Goal: Navigation & Orientation: Find specific page/section

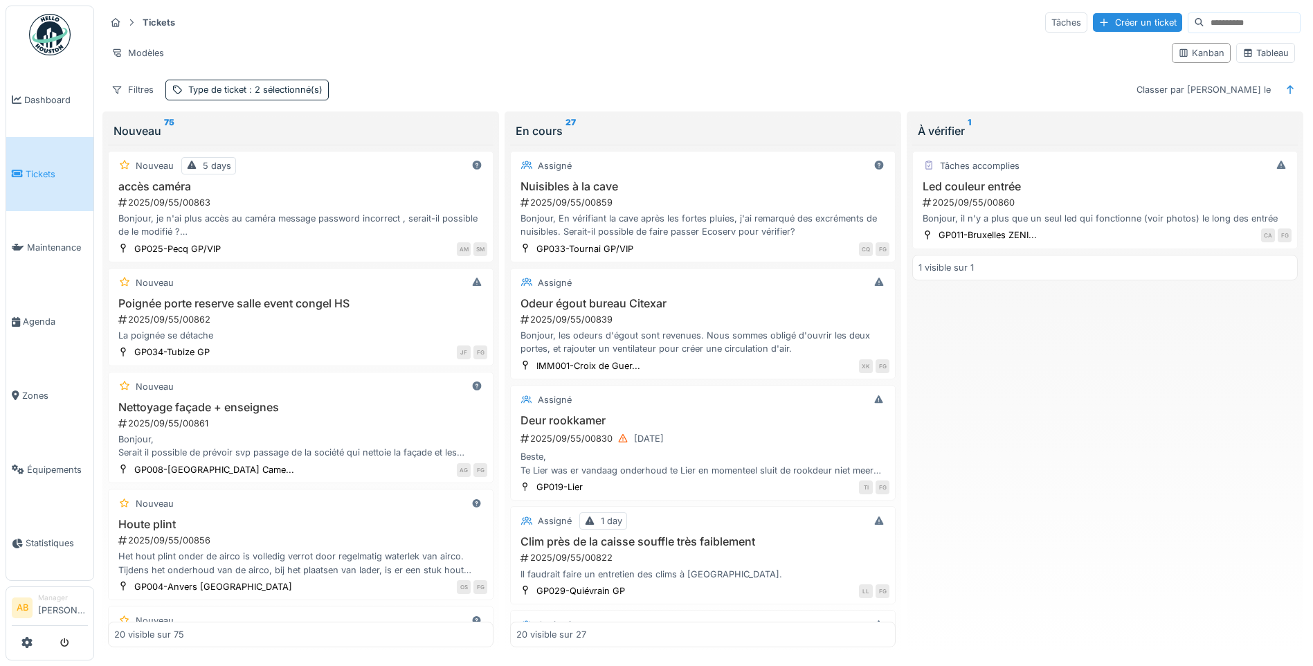
scroll to position [969, 0]
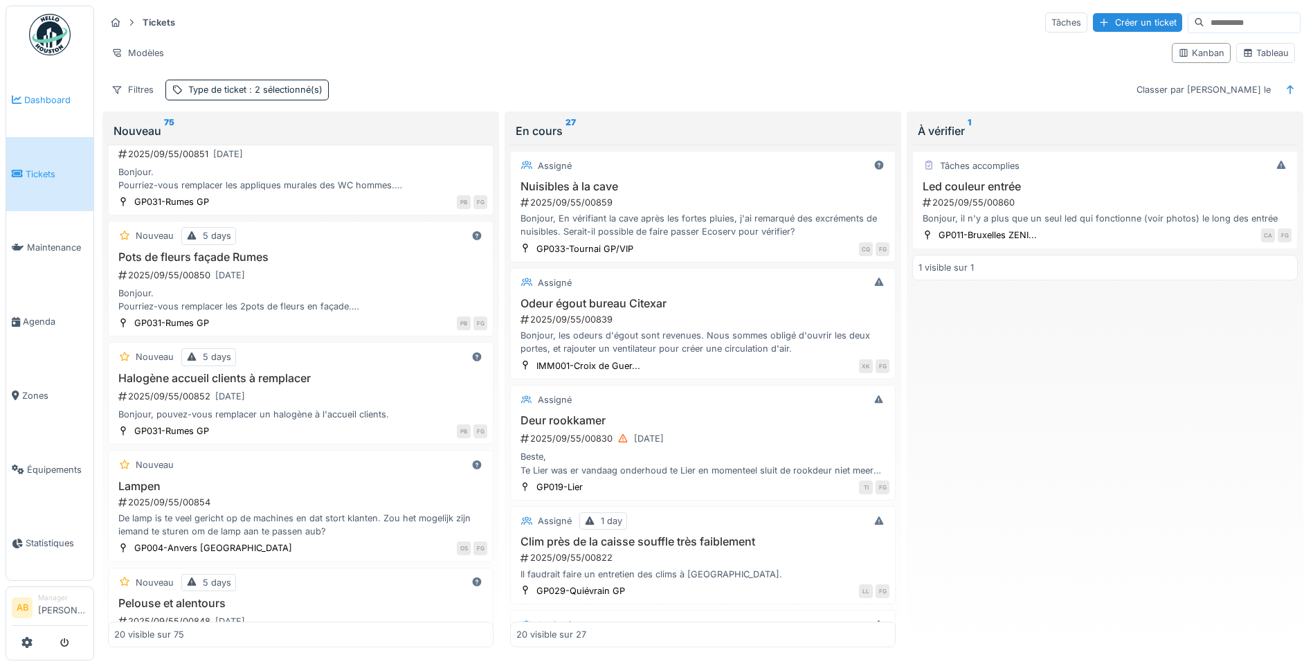
click at [54, 101] on span "Dashboard" at bounding box center [56, 99] width 64 height 13
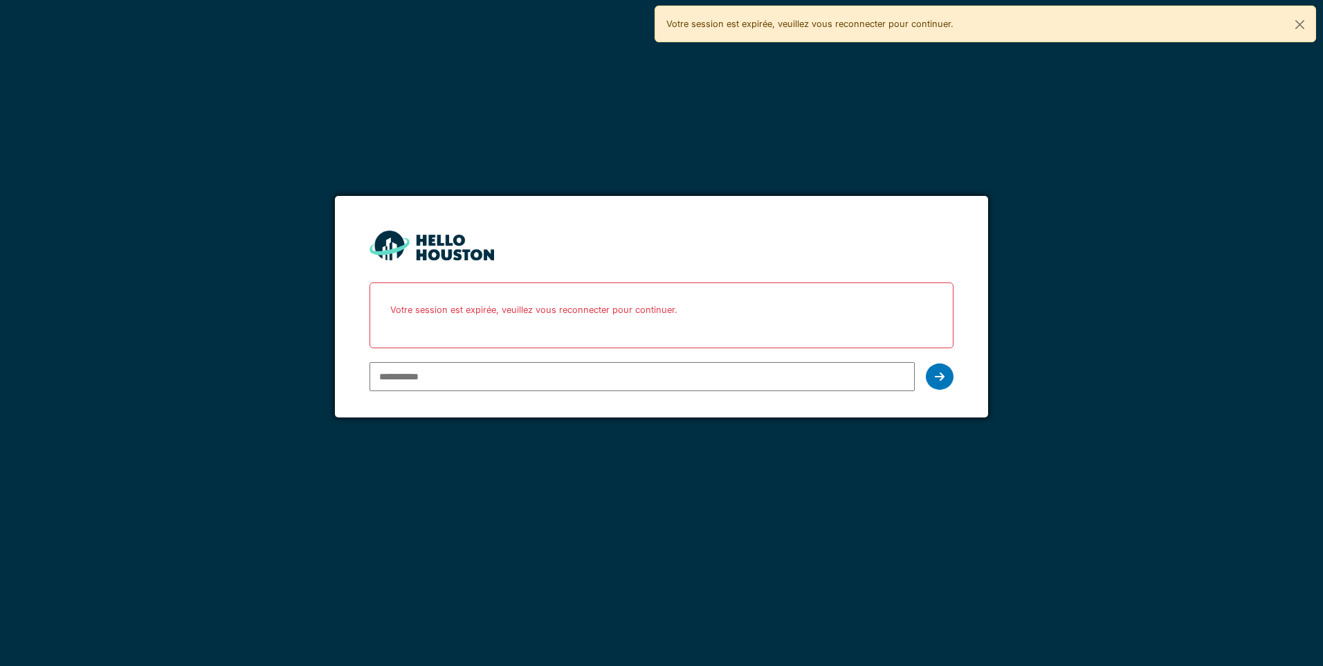
click at [430, 380] on input "email" at bounding box center [641, 376] width 545 height 29
type input "**********"
click at [943, 376] on icon at bounding box center [940, 376] width 10 height 11
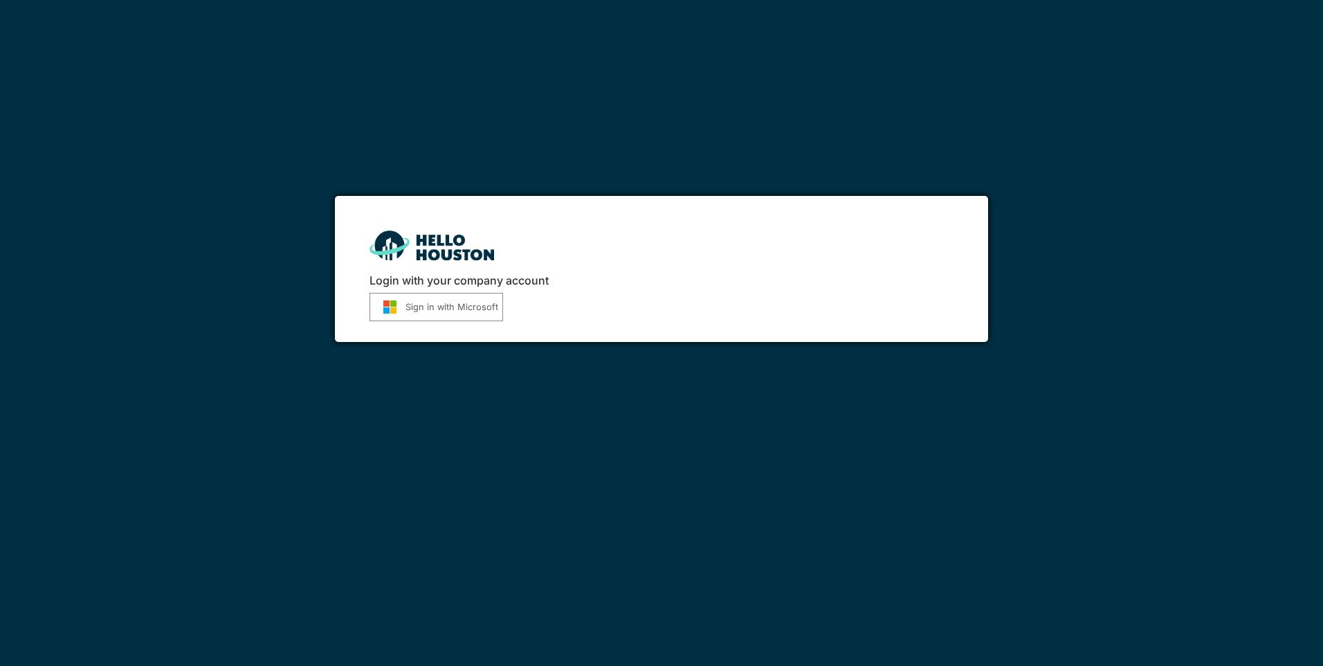
click at [430, 318] on button "Sign in with Microsoft" at bounding box center [436, 307] width 134 height 28
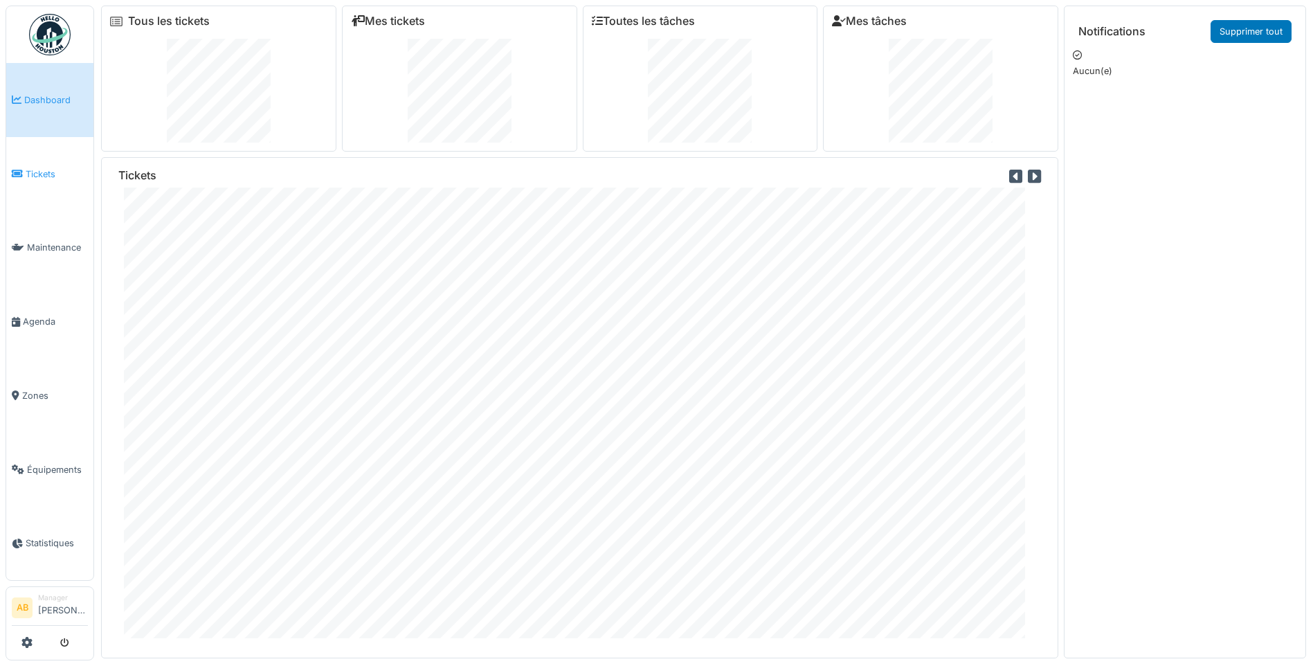
click at [35, 172] on span "Tickets" at bounding box center [57, 173] width 62 height 13
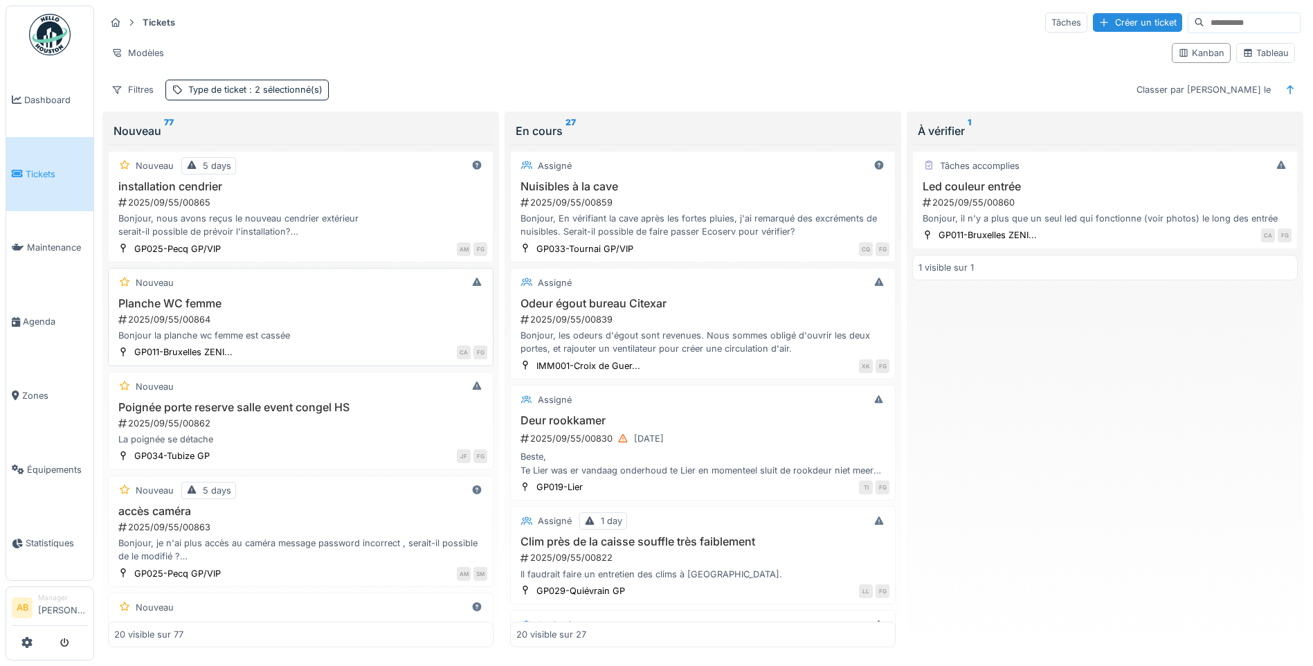
click at [232, 330] on div "Bonjour la planche wc femme est cassée" at bounding box center [300, 335] width 373 height 13
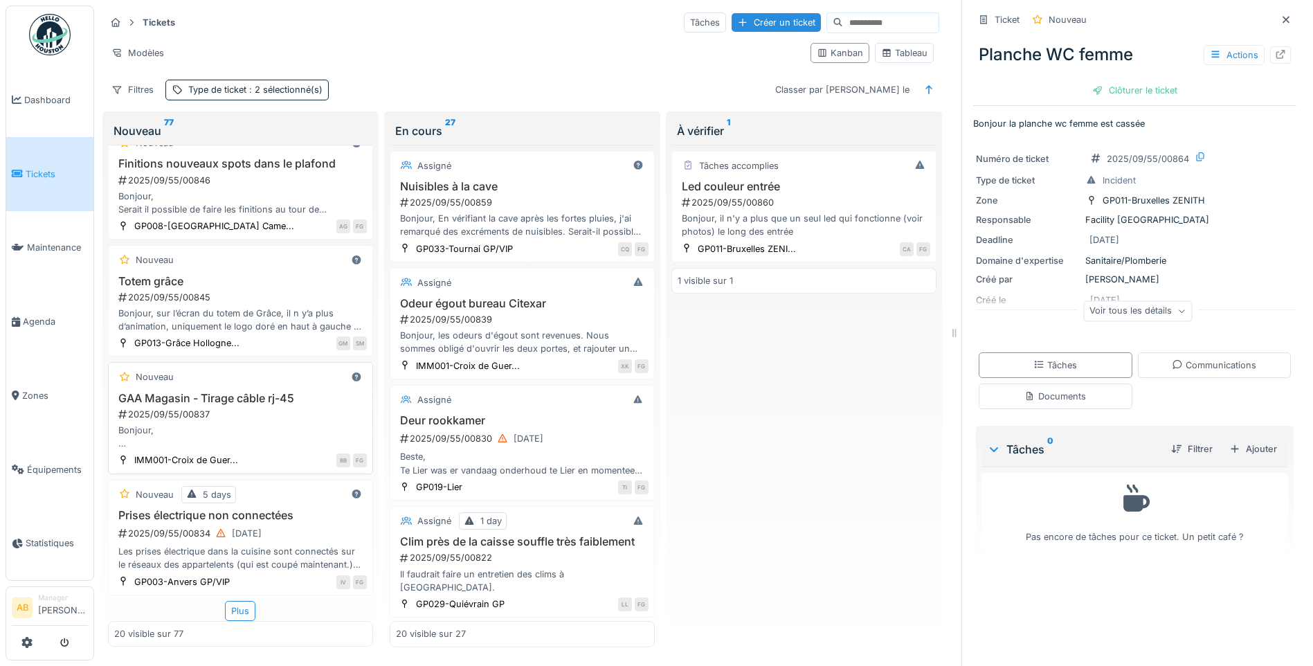
scroll to position [10, 0]
click at [234, 601] on div "Plus" at bounding box center [240, 611] width 30 height 20
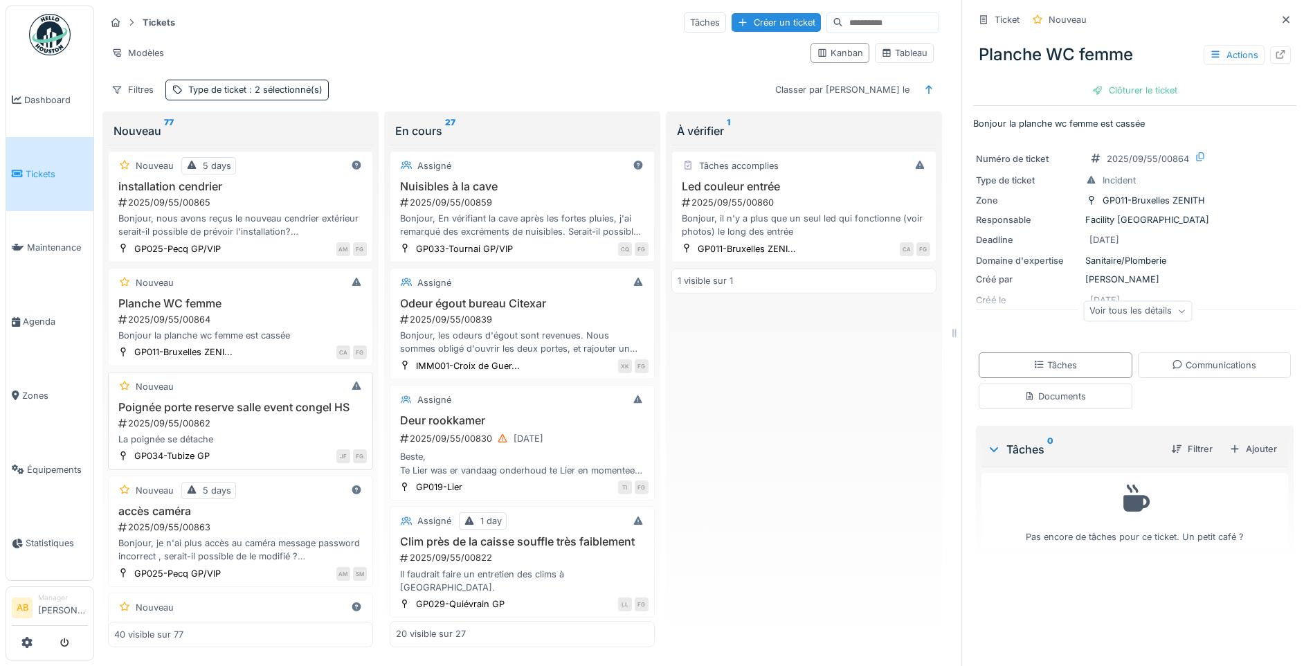
scroll to position [0, 0]
click at [53, 21] on img at bounding box center [50, 35] width 42 height 42
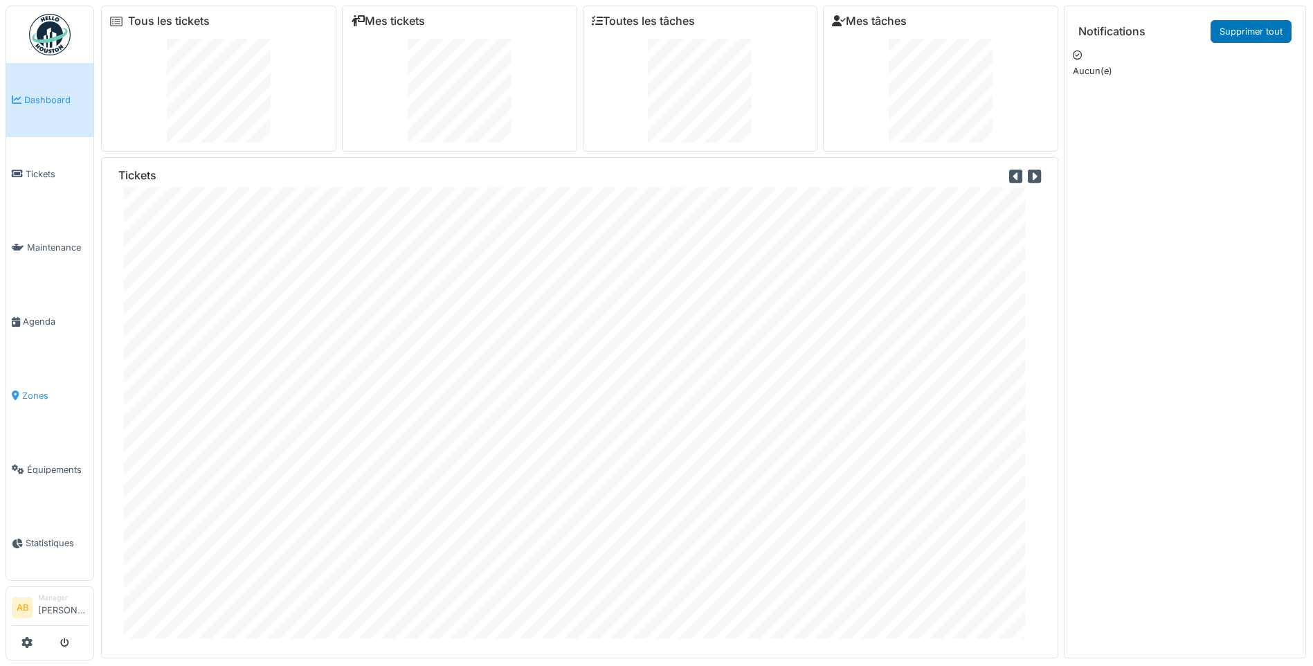
click at [37, 390] on span "Zones" at bounding box center [55, 395] width 66 height 13
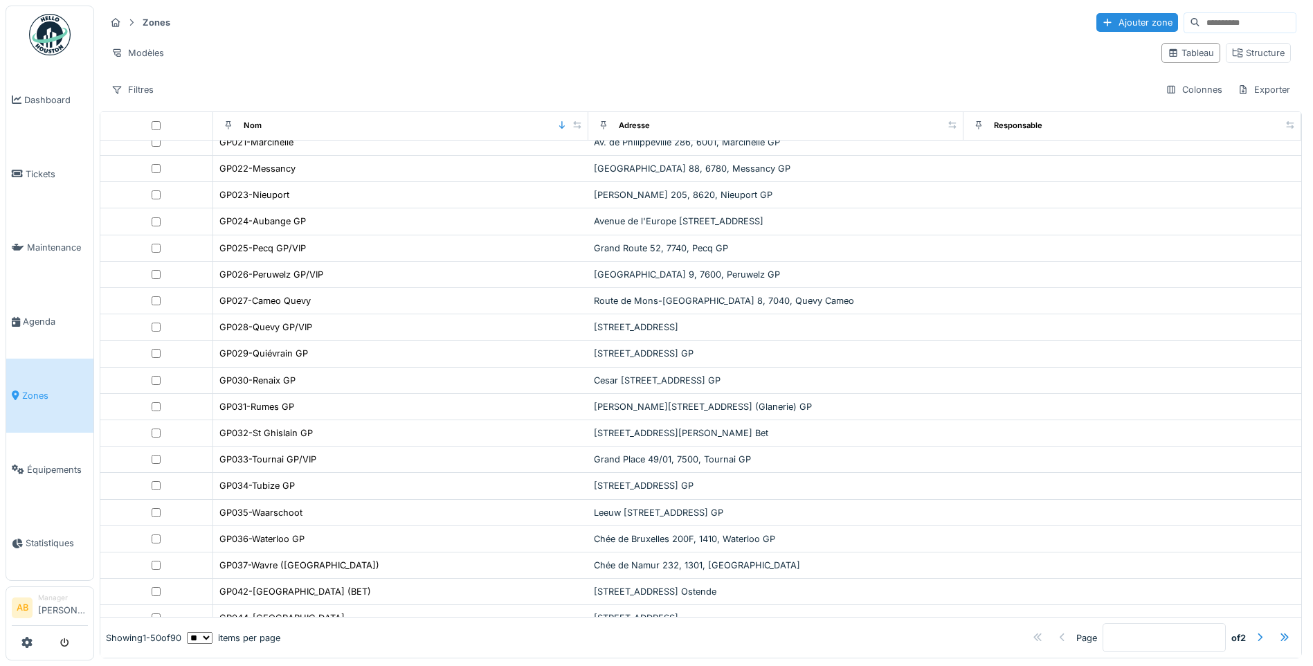
scroll to position [590, 0]
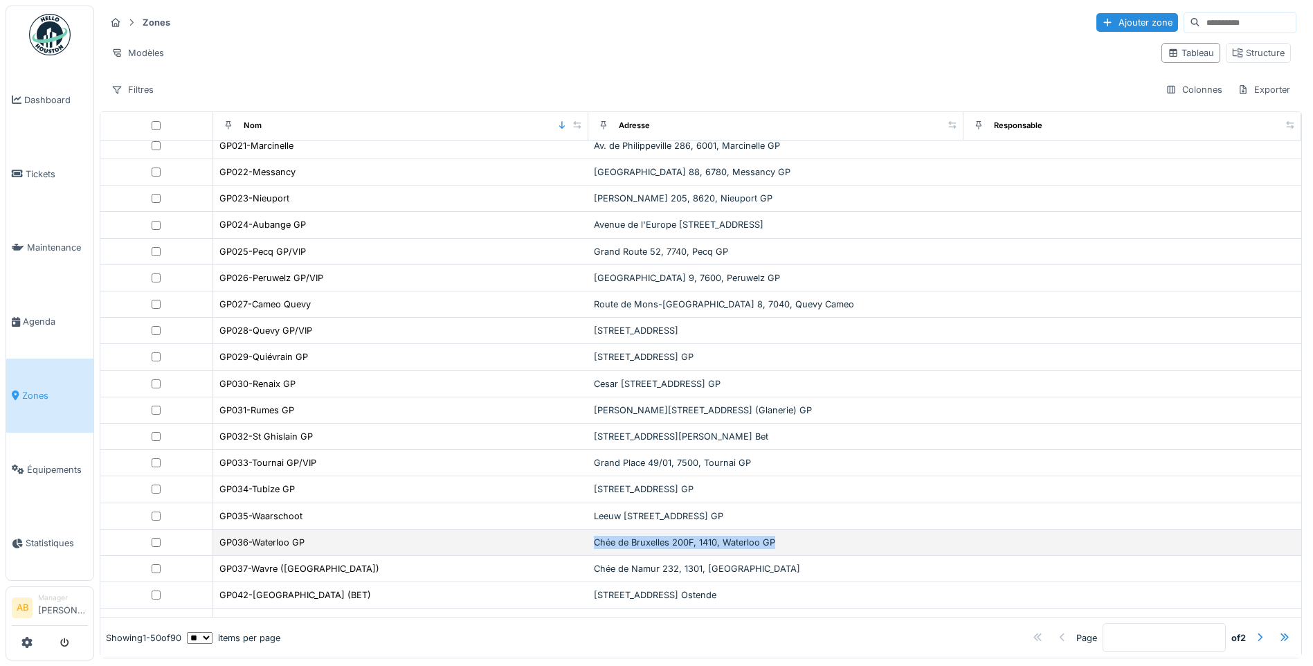
drag, startPoint x: 581, startPoint y: 533, endPoint x: 762, endPoint y: 532, distance: 181.3
click at [762, 536] on div "Chée de Bruxelles 200F, 1410, Waterloo GP" at bounding box center [776, 542] width 364 height 13
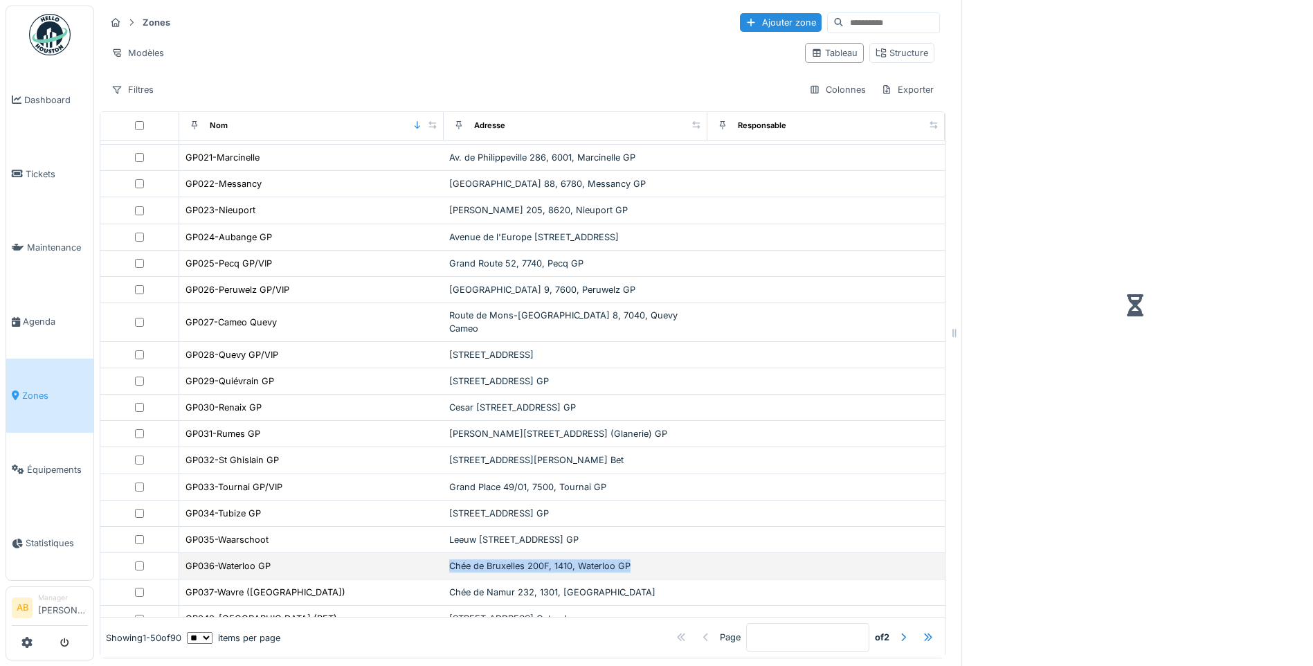
scroll to position [614, 0]
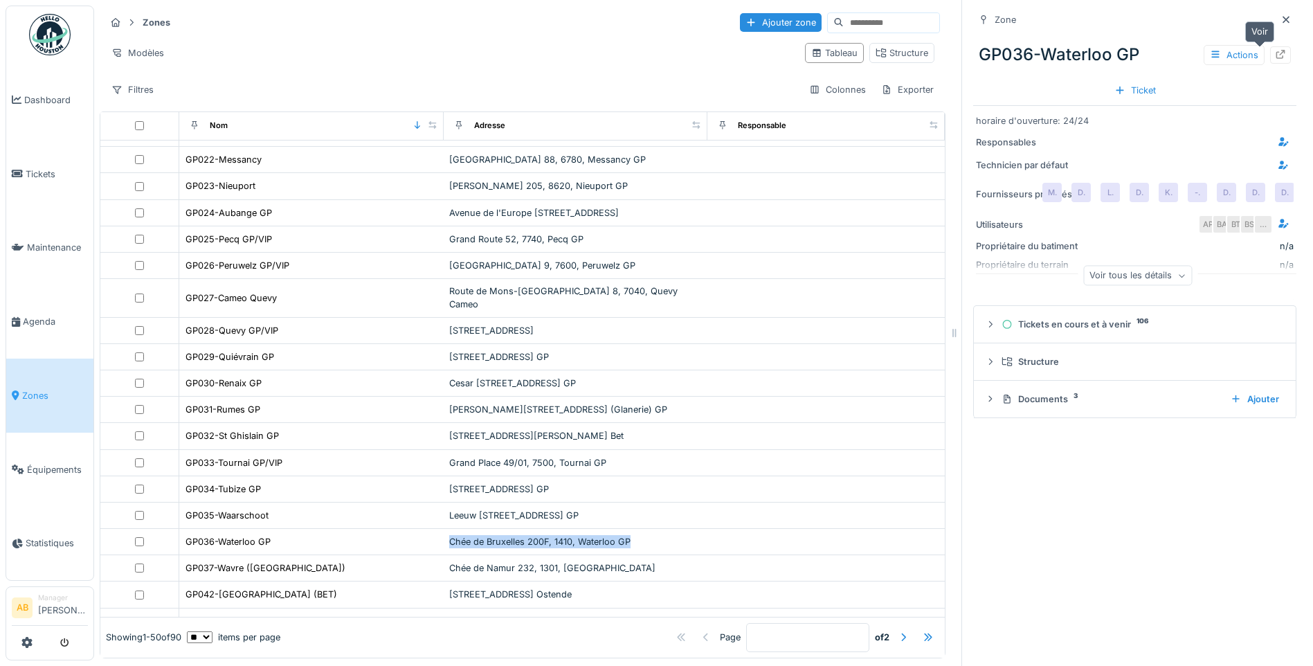
click at [1276, 50] on icon at bounding box center [1280, 54] width 9 height 9
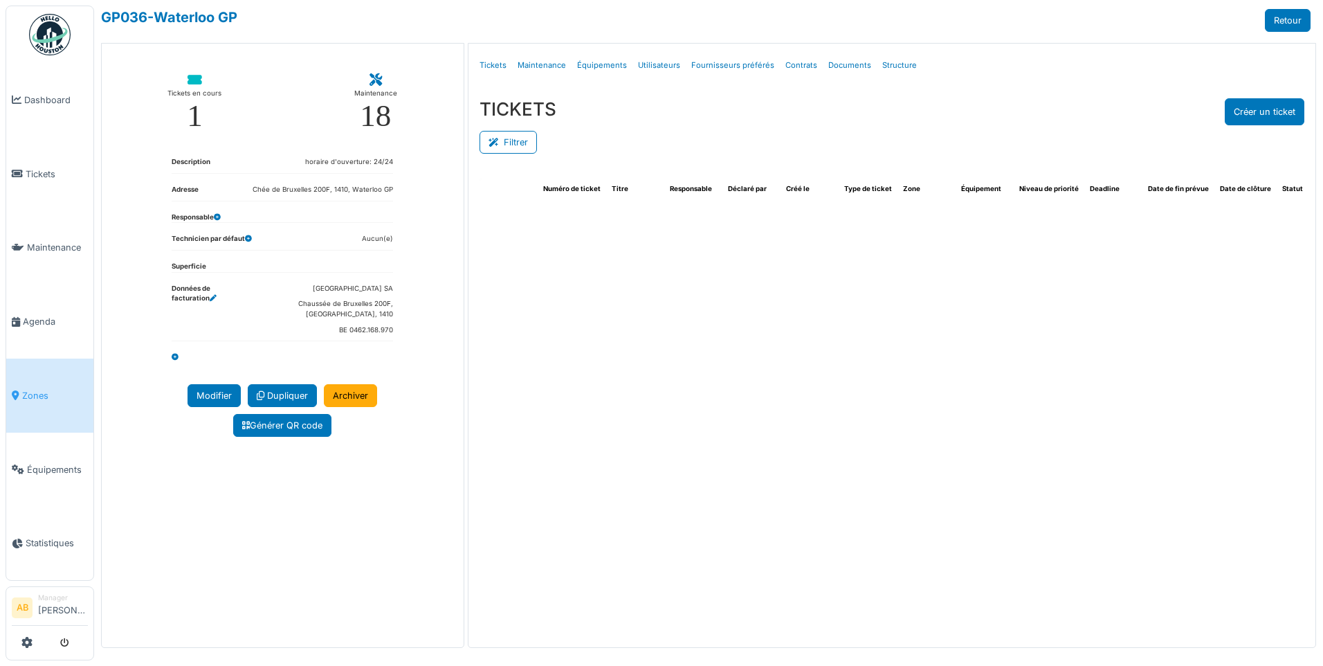
select select "***"
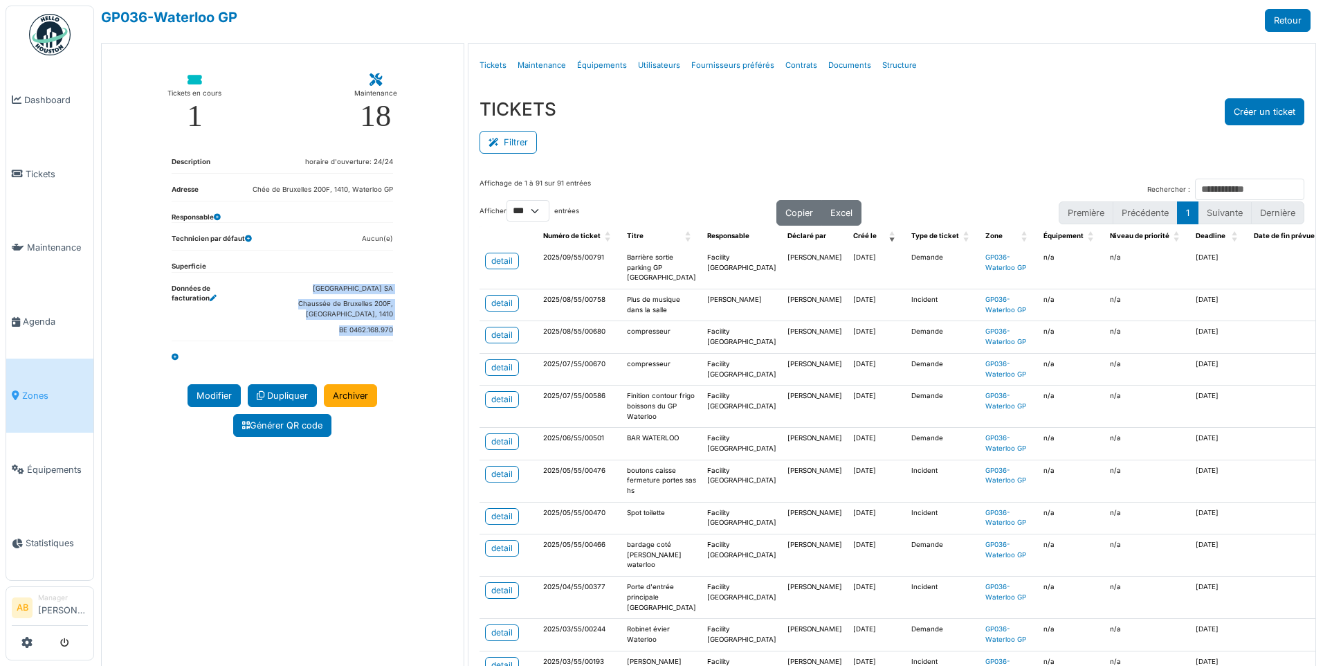
drag, startPoint x: 304, startPoint y: 289, endPoint x: 396, endPoint y: 325, distance: 98.6
click at [396, 325] on div "Description horaire d'ouverture: 24/24 Adresse [STREET_ADDRESS] GP Responsable …" at bounding box center [283, 260] width 362 height 235
copy ul "[GEOGRAPHIC_DATA] [GEOGRAPHIC_DATA][PERSON_NAME][GEOGRAPHIC_DATA], [GEOGRAPHIC_…"
